Goal: Find specific page/section: Find specific page/section

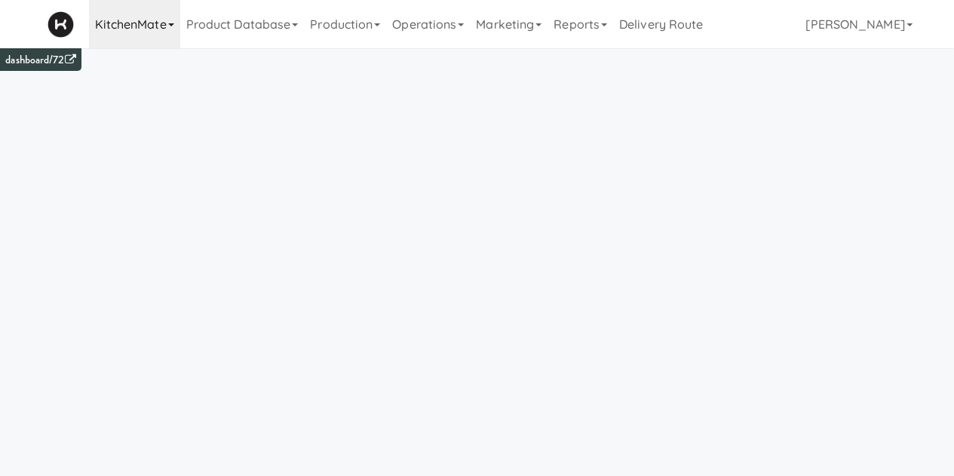
click at [124, 17] on link "KitchenMate" at bounding box center [134, 24] width 91 height 48
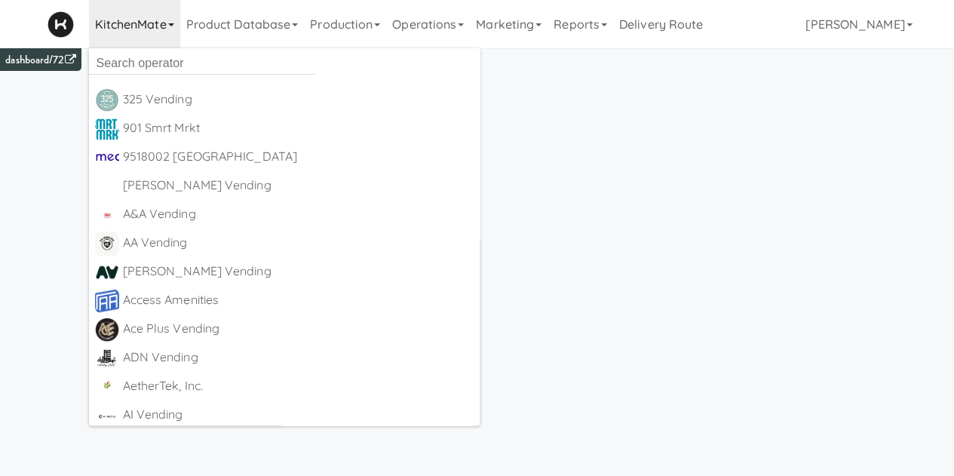
click at [137, 76] on ul "325 Vending [URL][DOMAIN_NAME] 901 Smrt Mrkt [URL][DOMAIN_NAME] 9518002 [GEOGRA…" at bounding box center [285, 236] width 392 height 377
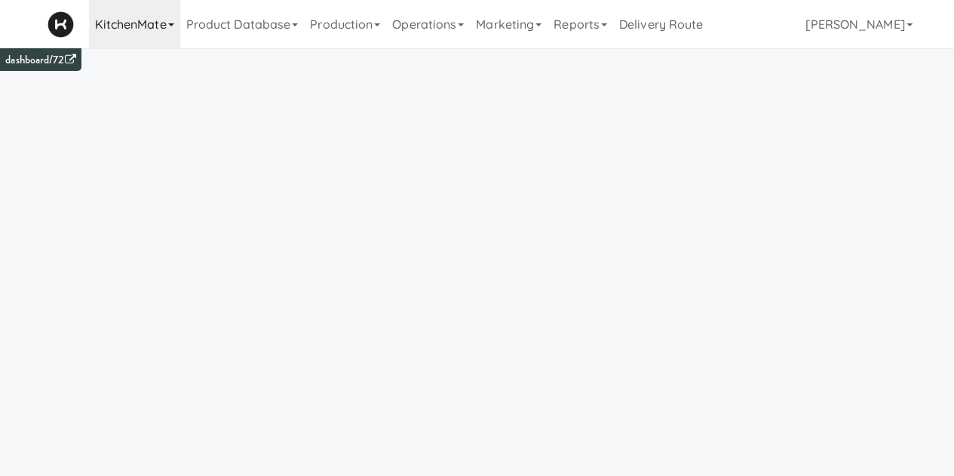
click at [140, 33] on link "KitchenMate" at bounding box center [134, 24] width 91 height 48
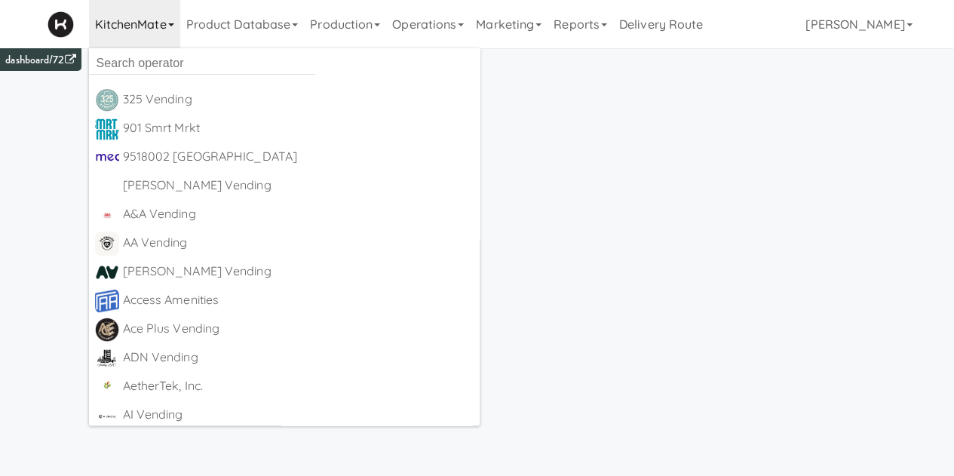
click at [172, 75] on ul "325 Vending [URL][DOMAIN_NAME] 901 Smrt Mrkt [URL][DOMAIN_NAME] 9518002 [GEOGRA…" at bounding box center [285, 236] width 392 height 377
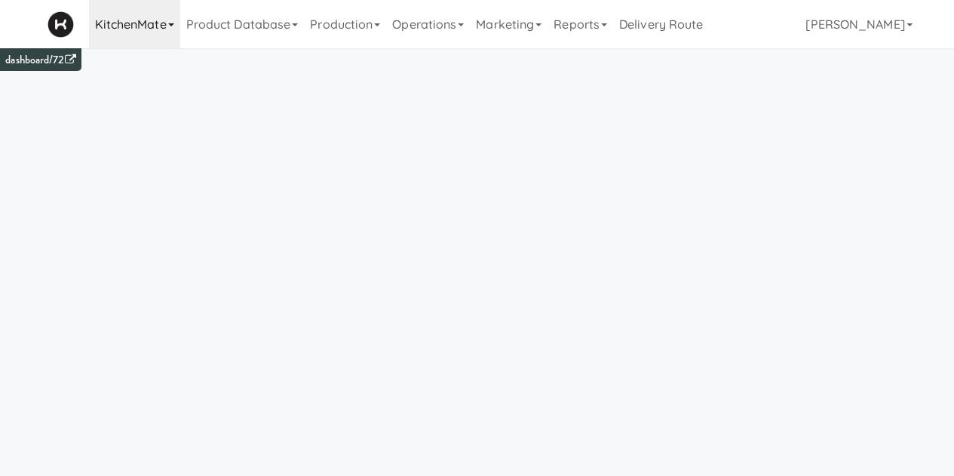
click at [140, 22] on link "KitchenMate" at bounding box center [134, 24] width 91 height 48
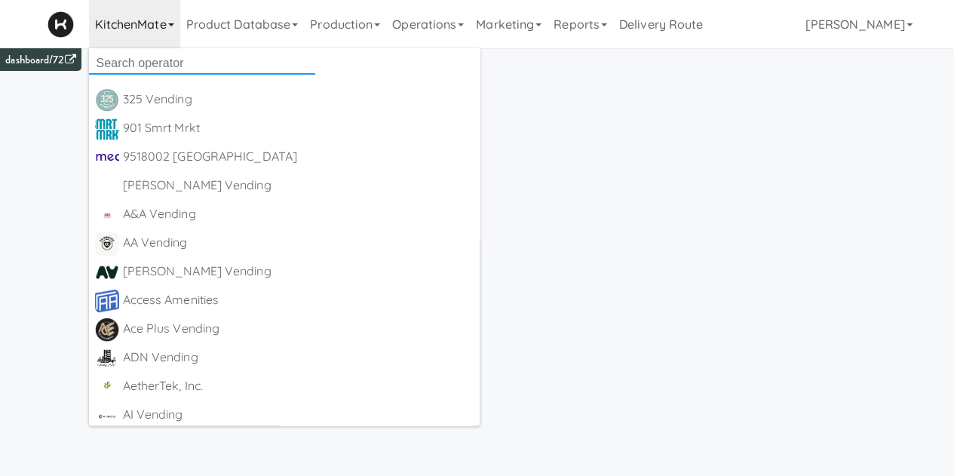
click at [176, 74] on input "text" at bounding box center [202, 63] width 226 height 23
type input "canteen"
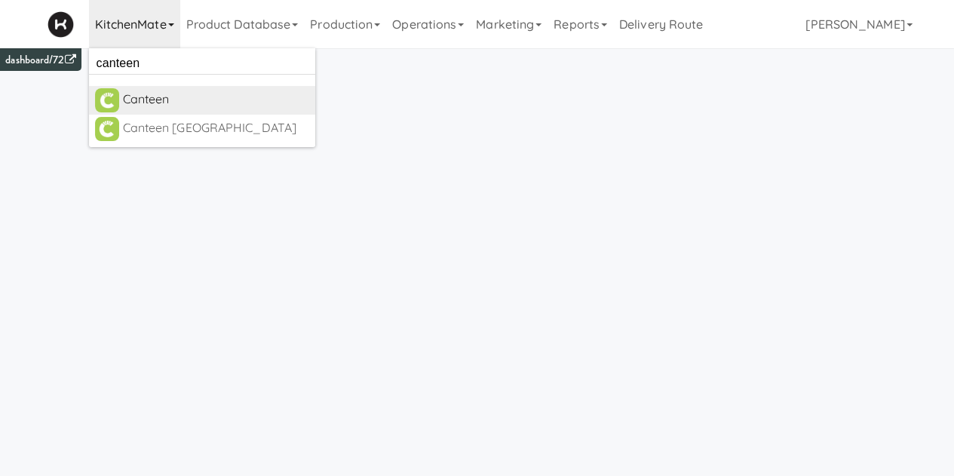
click at [140, 98] on div "Canteen" at bounding box center [216, 99] width 186 height 23
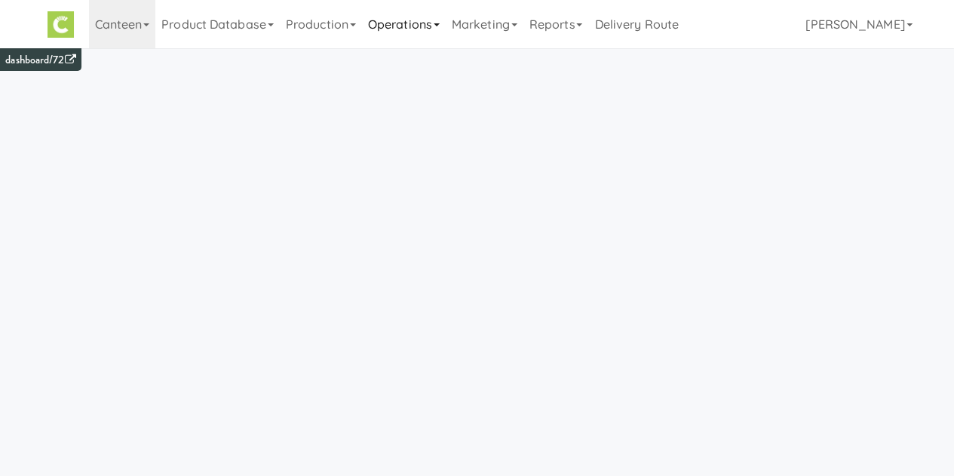
click at [383, 31] on link "Operations" at bounding box center [404, 24] width 84 height 48
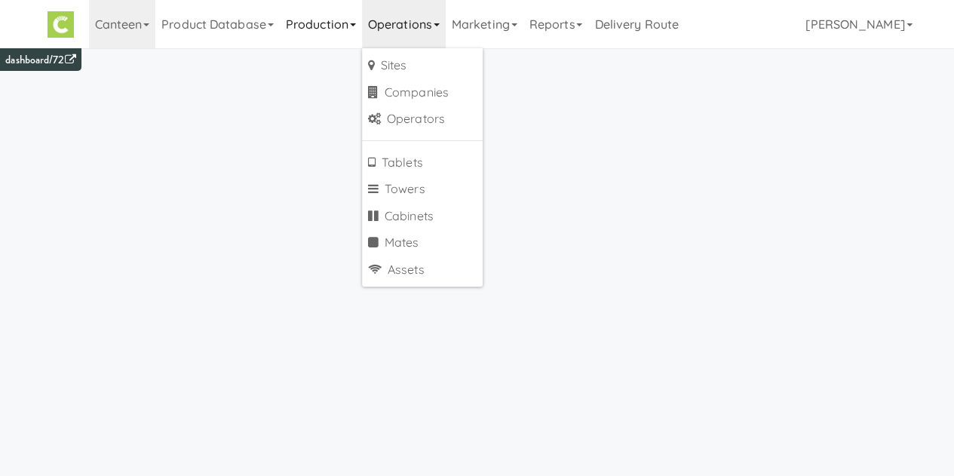
click at [315, 38] on link "Production" at bounding box center [321, 24] width 82 height 48
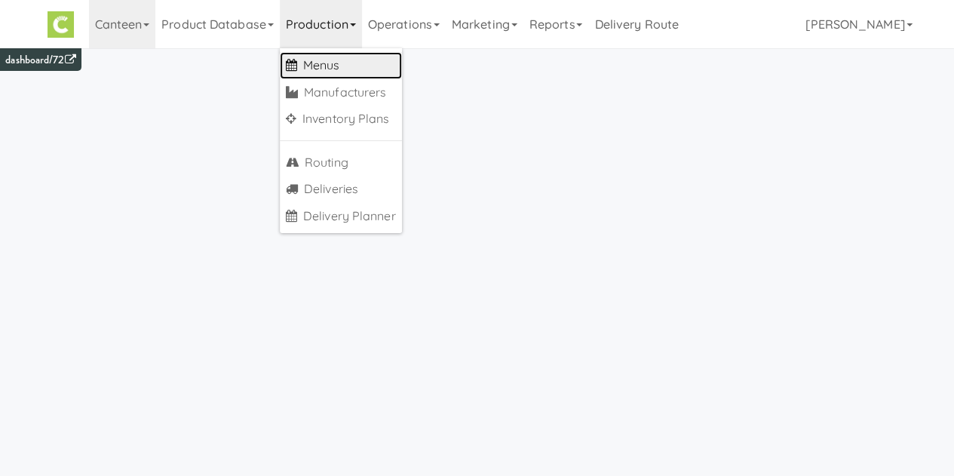
click at [308, 76] on link "Menus" at bounding box center [341, 65] width 122 height 27
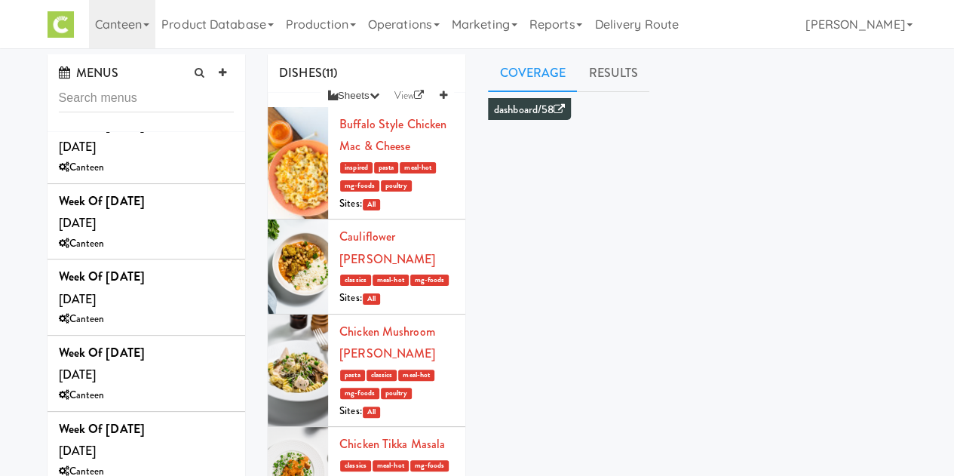
scroll to position [255, 0]
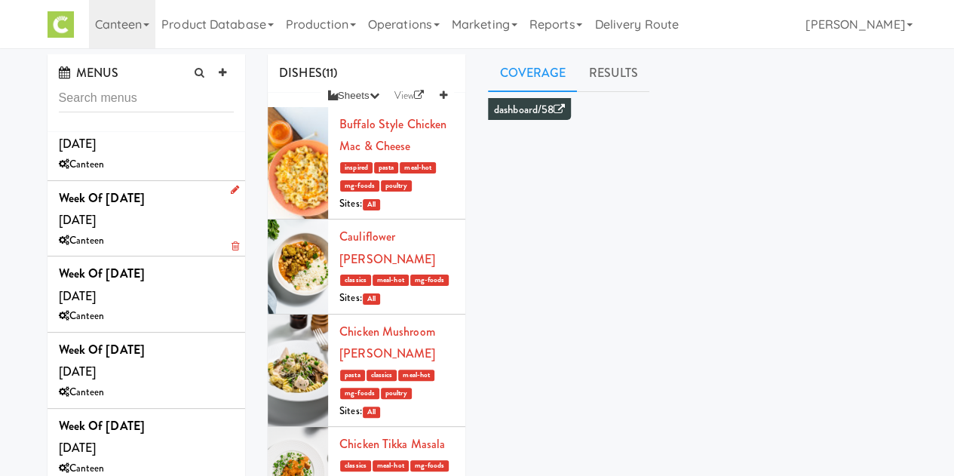
click at [161, 241] on div "Canteen" at bounding box center [147, 241] width 176 height 19
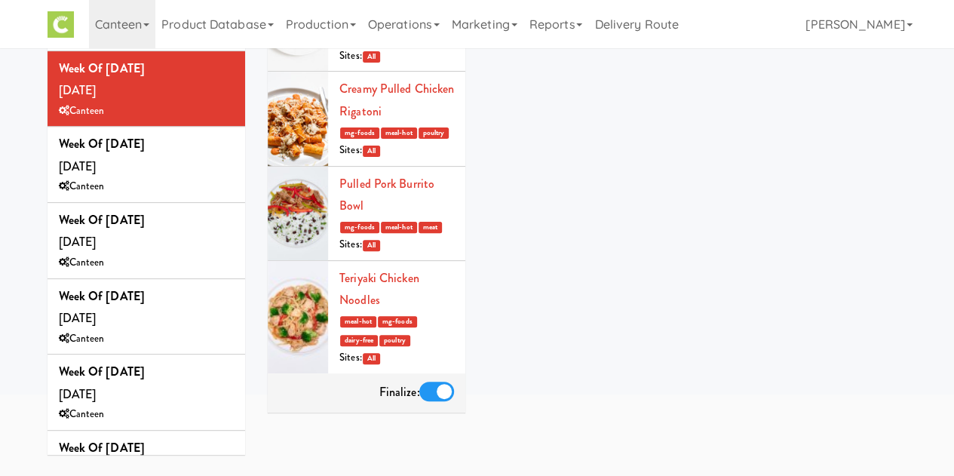
scroll to position [134, 0]
